Goal: Find specific page/section: Find specific page/section

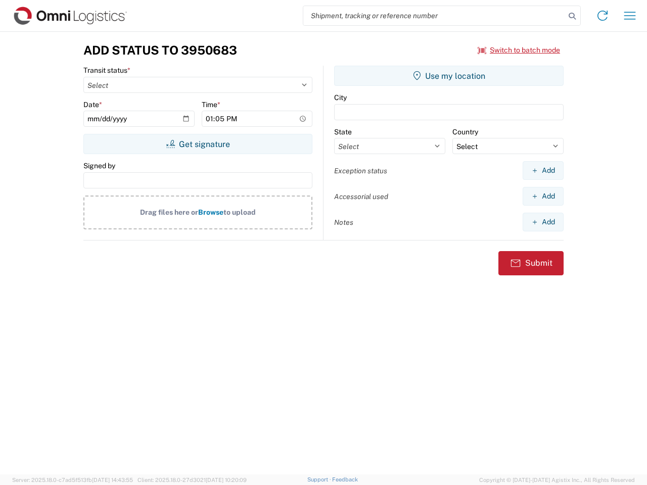
click at [434, 16] on input "search" at bounding box center [434, 15] width 262 height 19
click at [572, 16] on icon at bounding box center [572, 16] width 14 height 14
click at [602, 16] on icon at bounding box center [602, 16] width 16 height 16
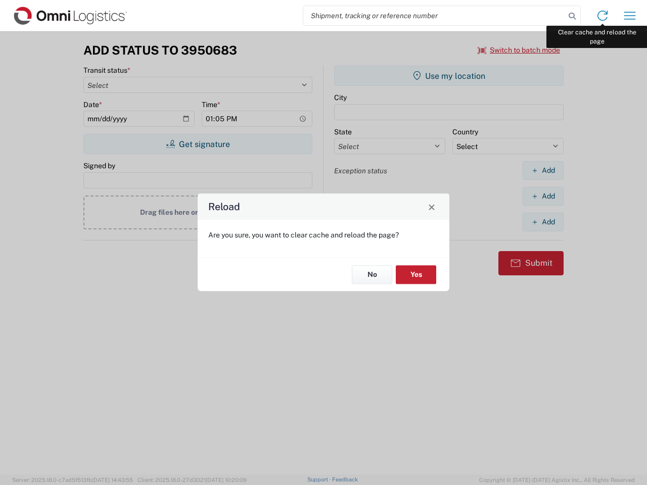
click at [630, 16] on div "Reload Are you sure, you want to clear cache and reload the page? No Yes" at bounding box center [323, 242] width 647 height 485
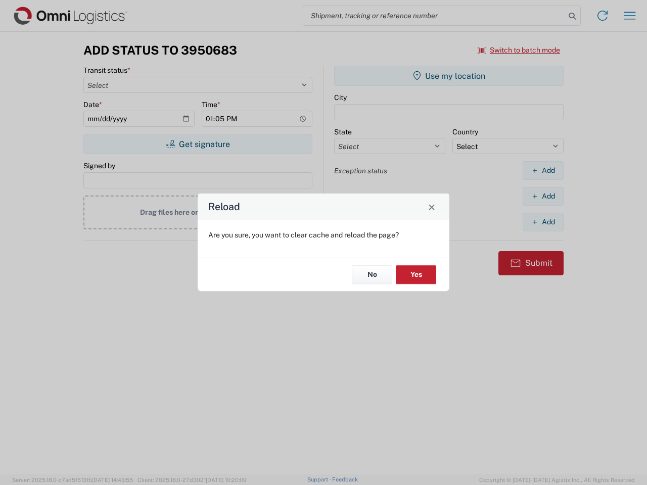
click at [519, 50] on div "Reload Are you sure, you want to clear cache and reload the page? No Yes" at bounding box center [323, 242] width 647 height 485
click at [198, 144] on div "Reload Are you sure, you want to clear cache and reload the page? No Yes" at bounding box center [323, 242] width 647 height 485
click at [449, 76] on div "Reload Are you sure, you want to clear cache and reload the page? No Yes" at bounding box center [323, 242] width 647 height 485
click at [543, 170] on div "Reload Are you sure, you want to clear cache and reload the page? No Yes" at bounding box center [323, 242] width 647 height 485
click at [543, 196] on div "Reload Are you sure, you want to clear cache and reload the page? No Yes" at bounding box center [323, 242] width 647 height 485
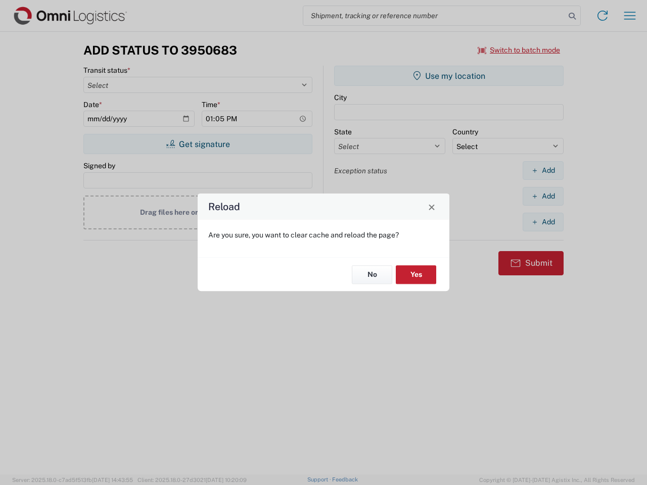
click at [543, 222] on div "Reload Are you sure, you want to clear cache and reload the page? No Yes" at bounding box center [323, 242] width 647 height 485
